Goal: Information Seeking & Learning: Learn about a topic

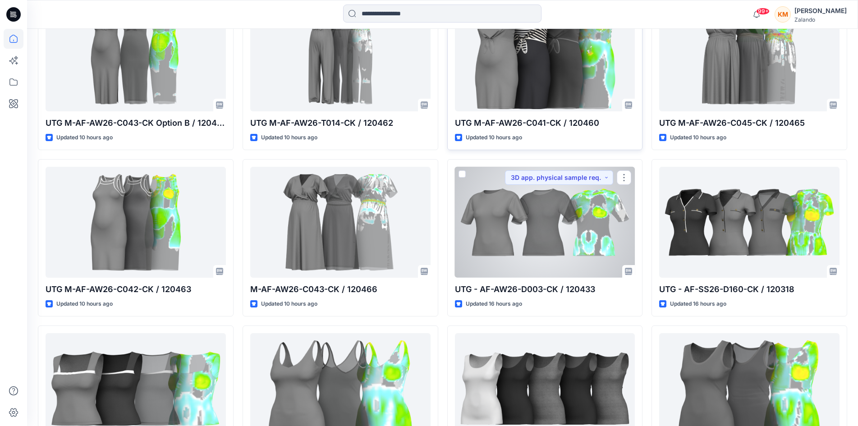
scroll to position [271, 0]
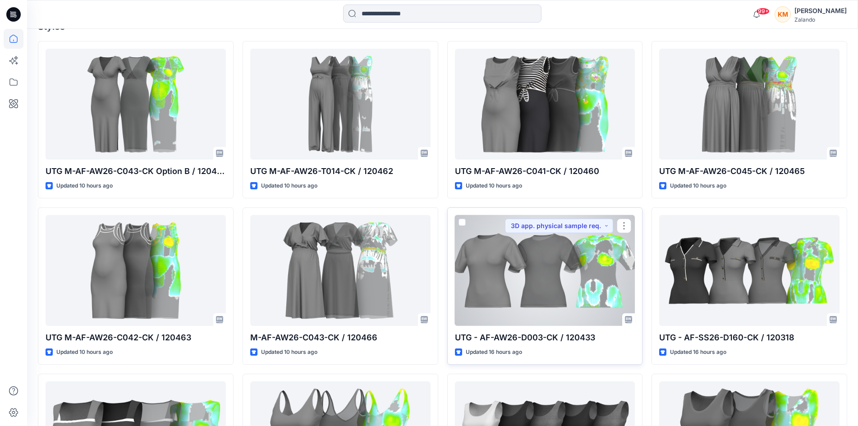
click at [546, 262] on div at bounding box center [545, 270] width 180 height 111
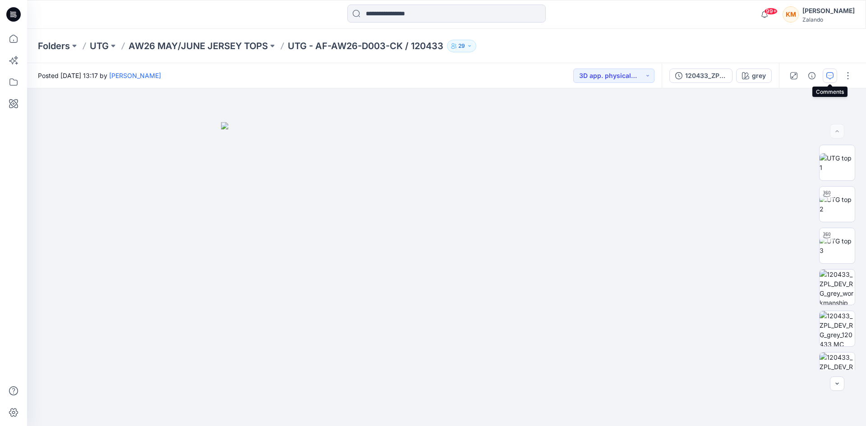
click at [829, 76] on icon "button" at bounding box center [829, 75] width 7 height 7
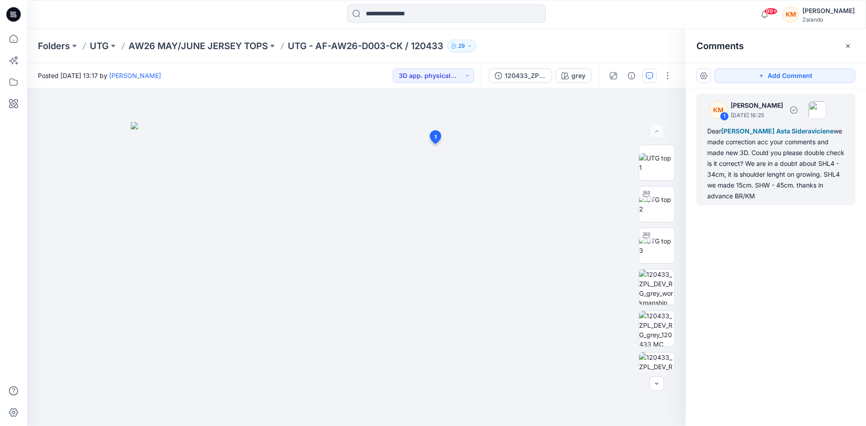
click at [725, 166] on div "Dear Angel O'brien Asta Sideraviciene we made correction acc your comments and …" at bounding box center [775, 164] width 137 height 76
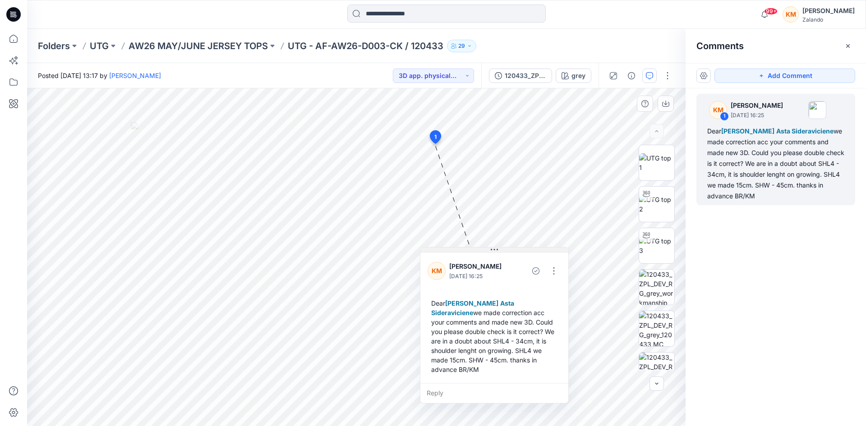
drag, startPoint x: 494, startPoint y: 154, endPoint x: 493, endPoint y: 253, distance: 98.8
click at [493, 253] on icon at bounding box center [494, 249] width 7 height 7
